Goal: Information Seeking & Learning: Learn about a topic

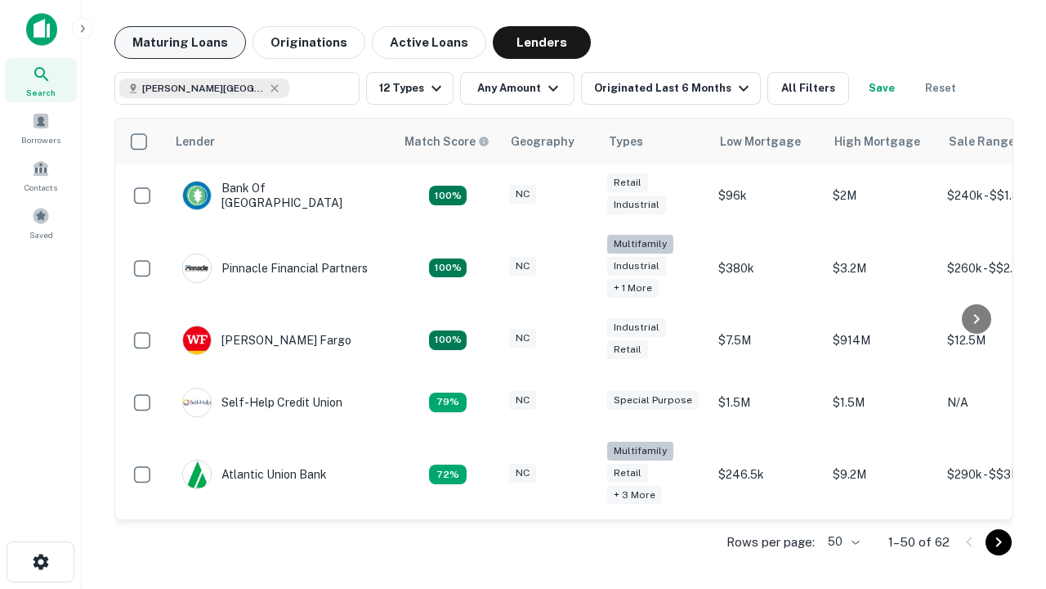
click at [180, 43] on button "Maturing Loans" at bounding box center [180, 42] width 132 height 33
